Goal: Navigation & Orientation: Find specific page/section

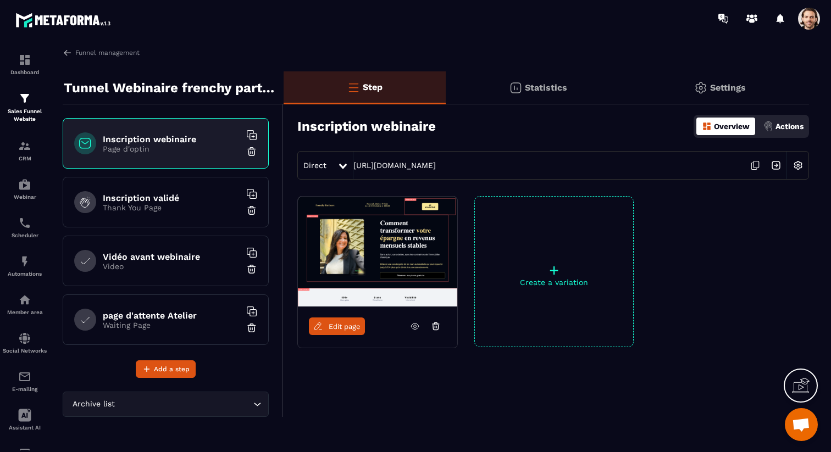
click at [813, 24] on span at bounding box center [809, 19] width 22 height 22
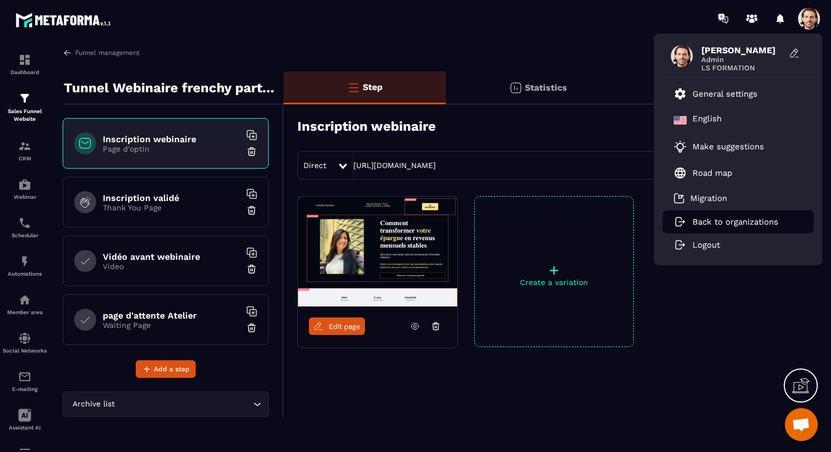
click at [738, 224] on p "Back to organizations" at bounding box center [735, 222] width 86 height 10
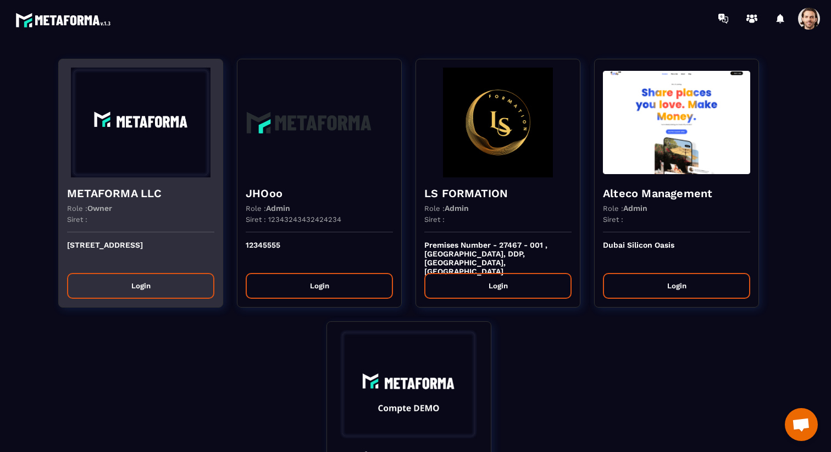
click at [183, 221] on div "Siret :" at bounding box center [140, 223] width 147 height 17
